Goal: Check status: Check status

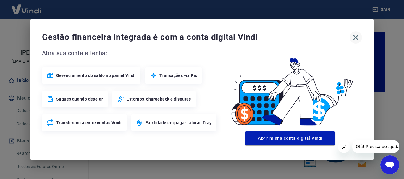
click at [356, 35] on icon "button" at bounding box center [355, 37] width 9 height 9
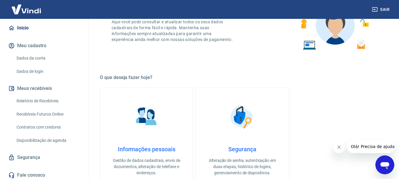
scroll to position [58, 0]
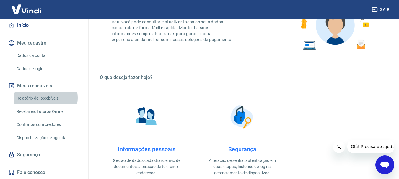
click at [37, 101] on link "Relatório de Recebíveis" at bounding box center [47, 98] width 67 height 12
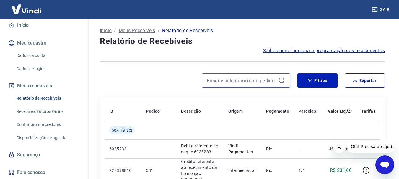
click at [246, 79] on input at bounding box center [241, 80] width 69 height 9
type input "555"
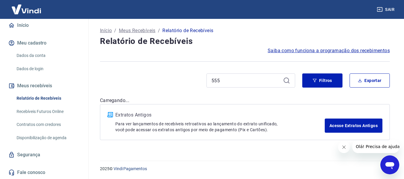
click at [282, 80] on div "555" at bounding box center [250, 81] width 89 height 14
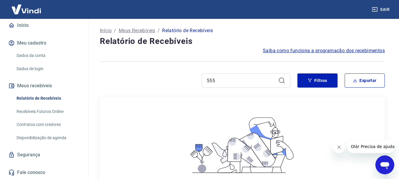
click at [280, 79] on icon at bounding box center [281, 80] width 7 height 7
drag, startPoint x: 193, startPoint y: 81, endPoint x: 188, endPoint y: 81, distance: 5.0
click at [188, 81] on div "555" at bounding box center [195, 81] width 191 height 14
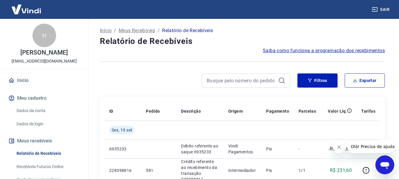
click at [25, 87] on link "Início" at bounding box center [44, 80] width 74 height 13
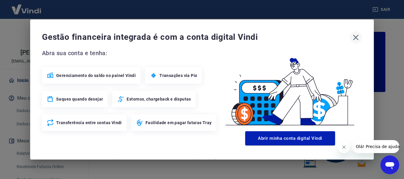
click at [354, 36] on icon "button" at bounding box center [355, 37] width 9 height 9
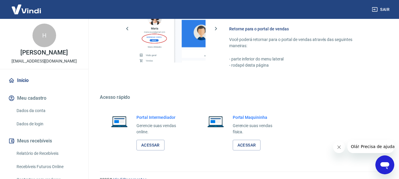
scroll to position [367, 0]
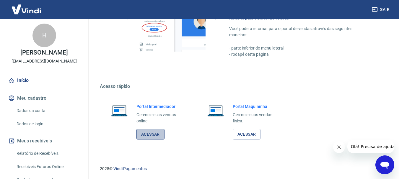
click at [154, 134] on link "Acessar" at bounding box center [150, 134] width 28 height 11
click at [246, 135] on link "Acessar" at bounding box center [247, 134] width 28 height 11
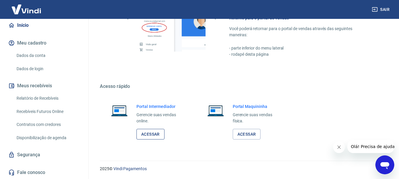
scroll to position [61, 0]
drag, startPoint x: 153, startPoint y: 134, endPoint x: 153, endPoint y: 130, distance: 3.5
click at [153, 133] on link "Acessar" at bounding box center [150, 134] width 28 height 11
